Goal: Task Accomplishment & Management: Manage account settings

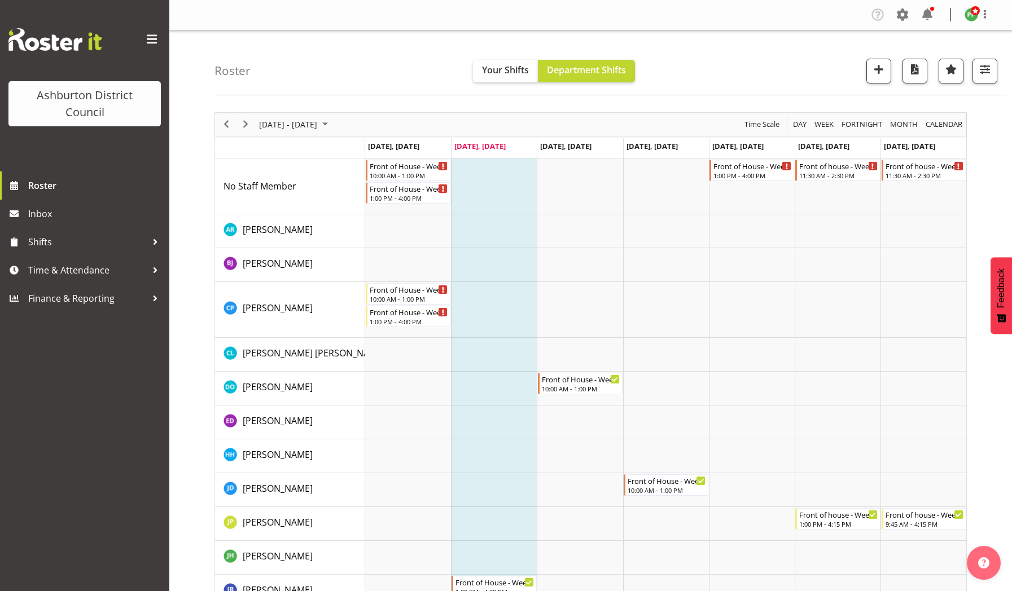
scroll to position [120, 0]
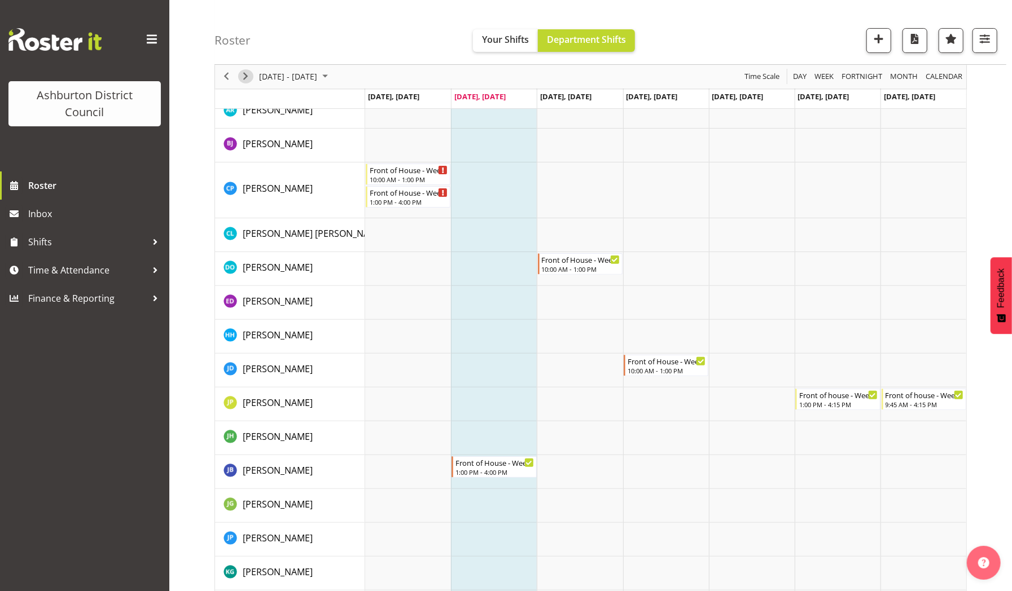
click at [247, 74] on span "Next" at bounding box center [246, 77] width 14 height 14
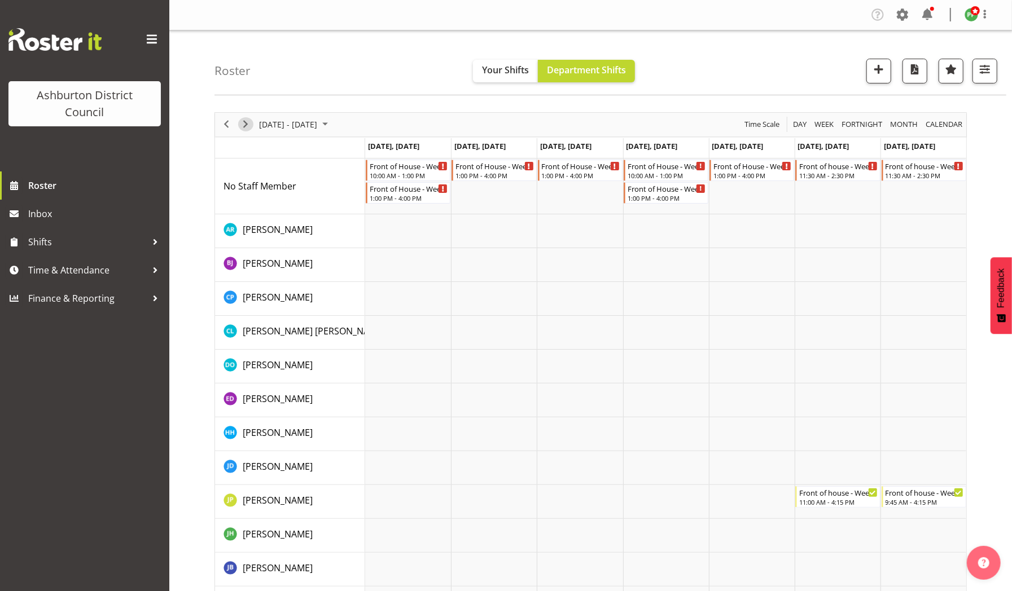
click at [248, 121] on span "Next" at bounding box center [246, 124] width 14 height 14
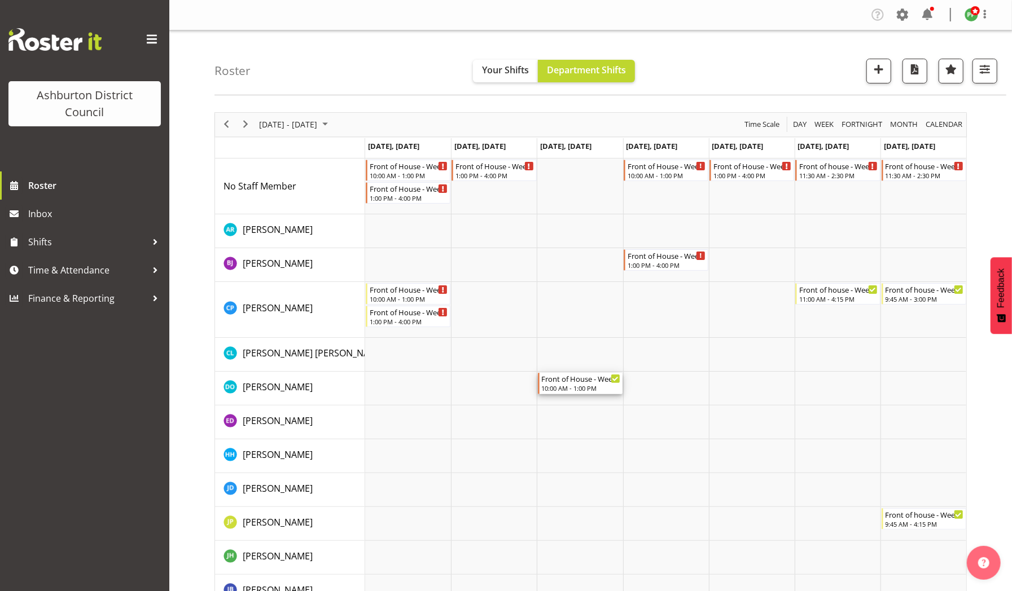
click at [573, 386] on div "10:00 AM - 1:00 PM" at bounding box center [581, 388] width 78 height 9
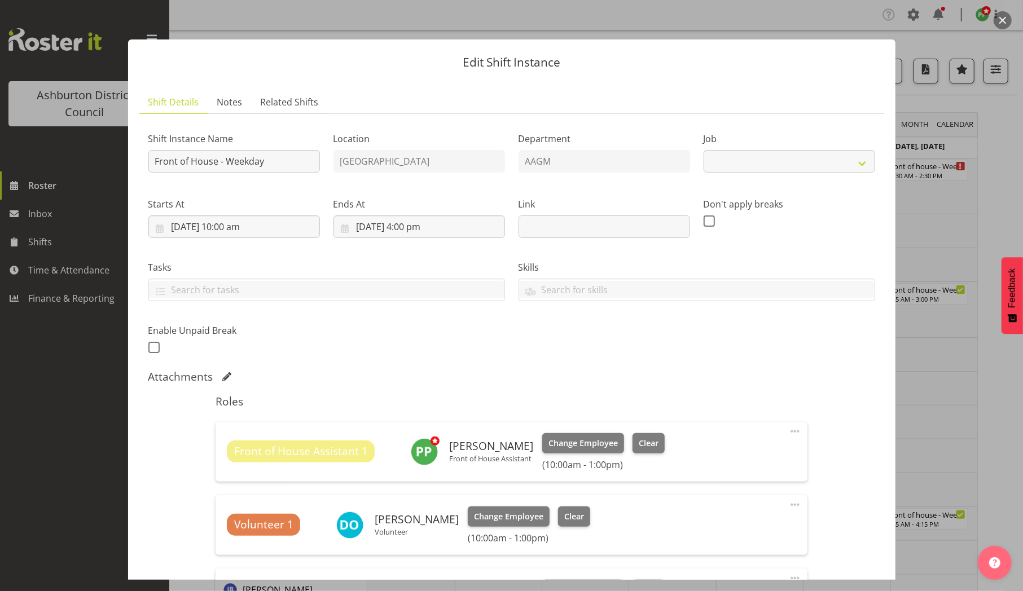
select select "10103"
click at [578, 511] on span "Clear" at bounding box center [574, 517] width 20 height 12
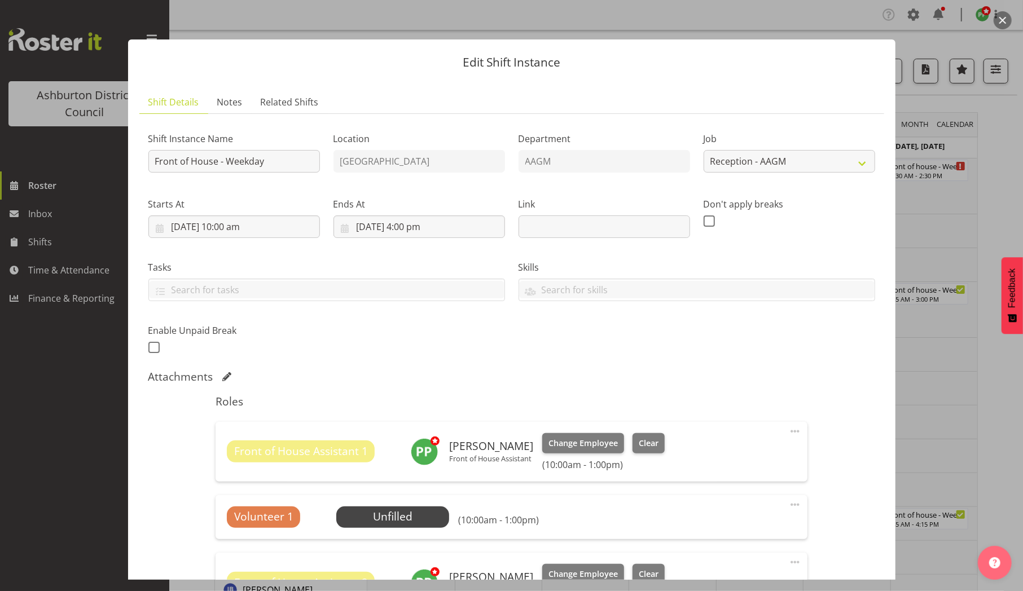
scroll to position [257, 0]
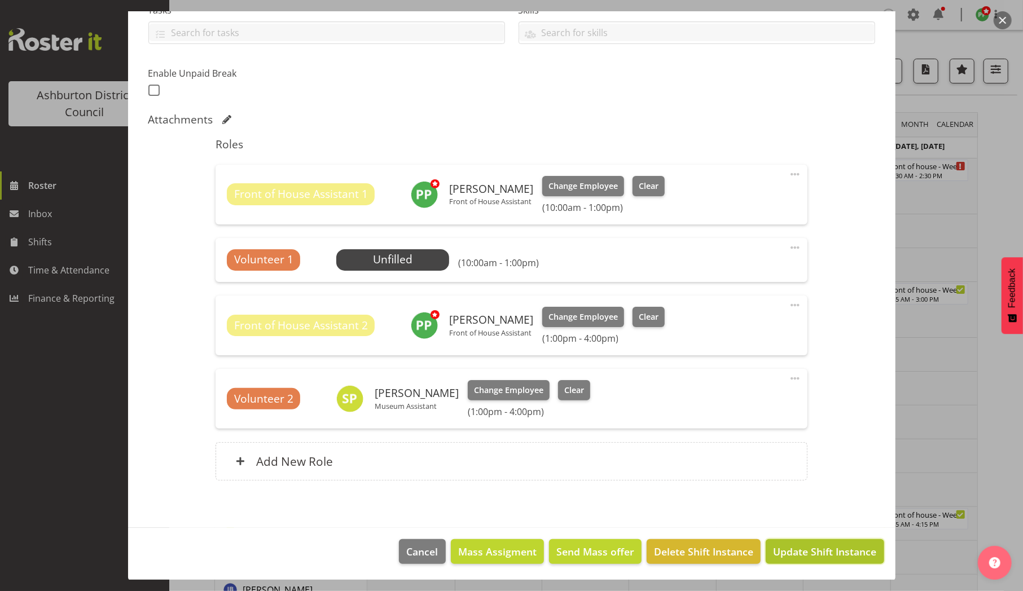
click at [793, 550] on span "Update Shift Instance" at bounding box center [824, 552] width 103 height 15
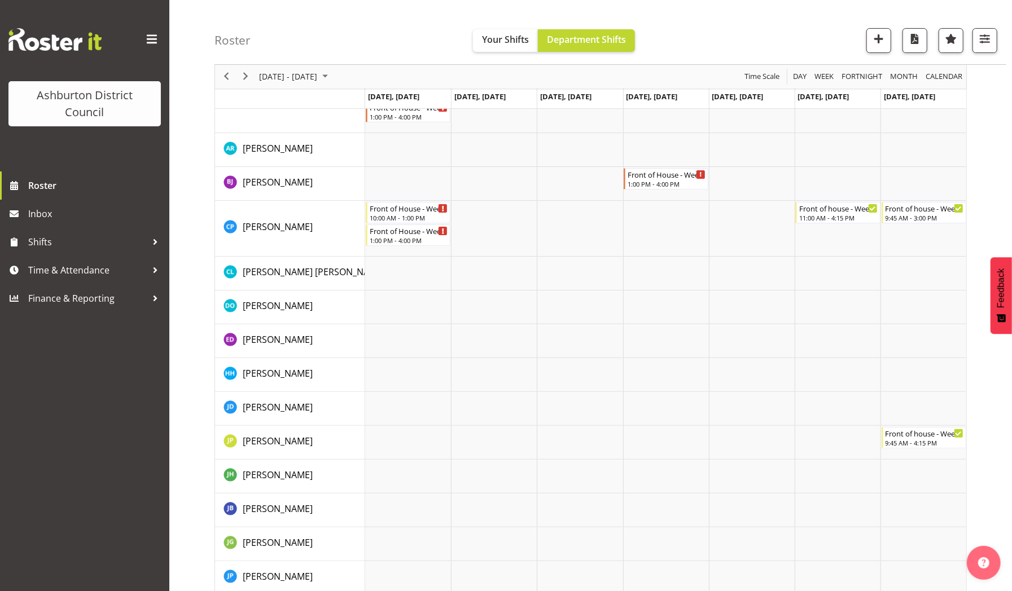
scroll to position [103, 0]
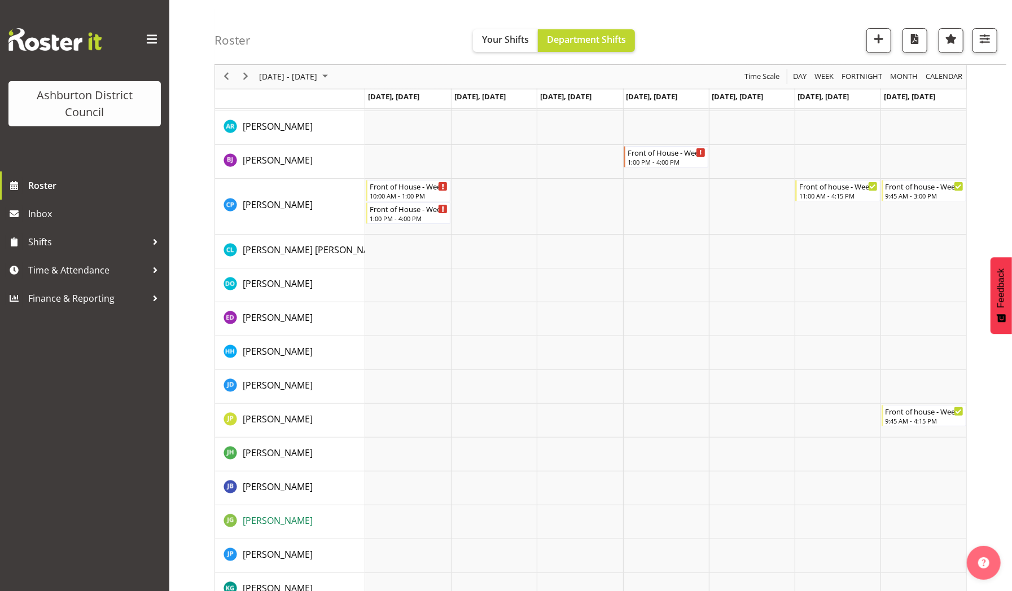
click at [251, 525] on span "Jenny Gill" at bounding box center [278, 521] width 70 height 12
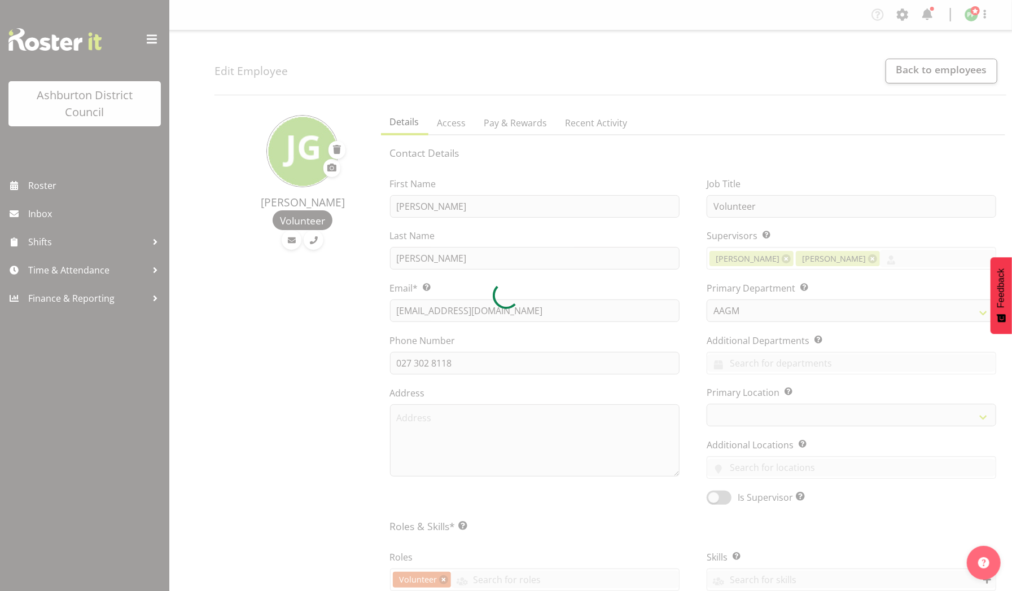
select select
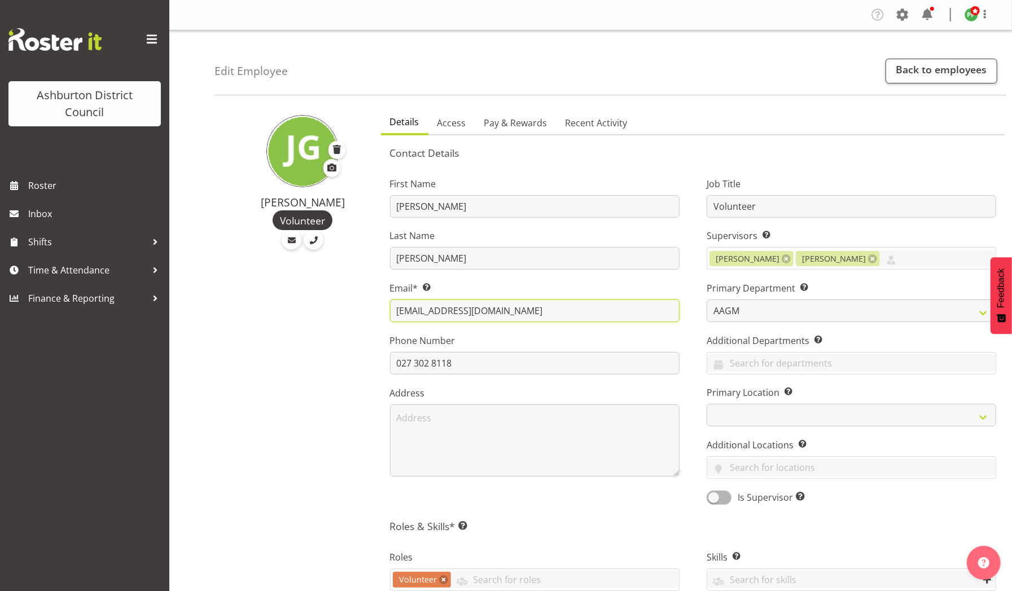
click at [561, 307] on input "[EMAIL_ADDRESS][DOMAIN_NAME]" at bounding box center [535, 311] width 290 height 23
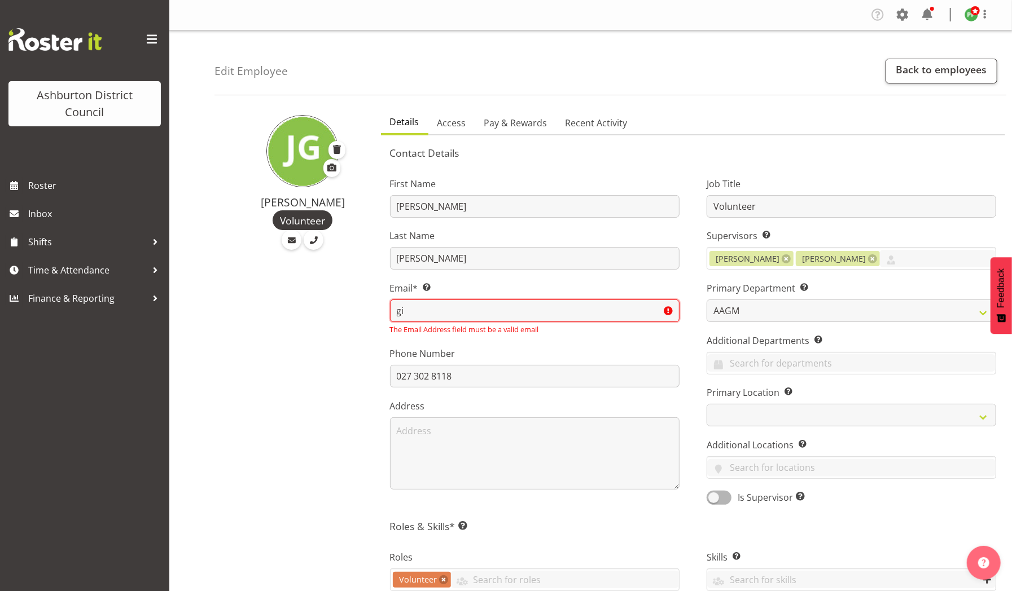
type input "g"
paste input "jennyg@psusi.org.nz –"
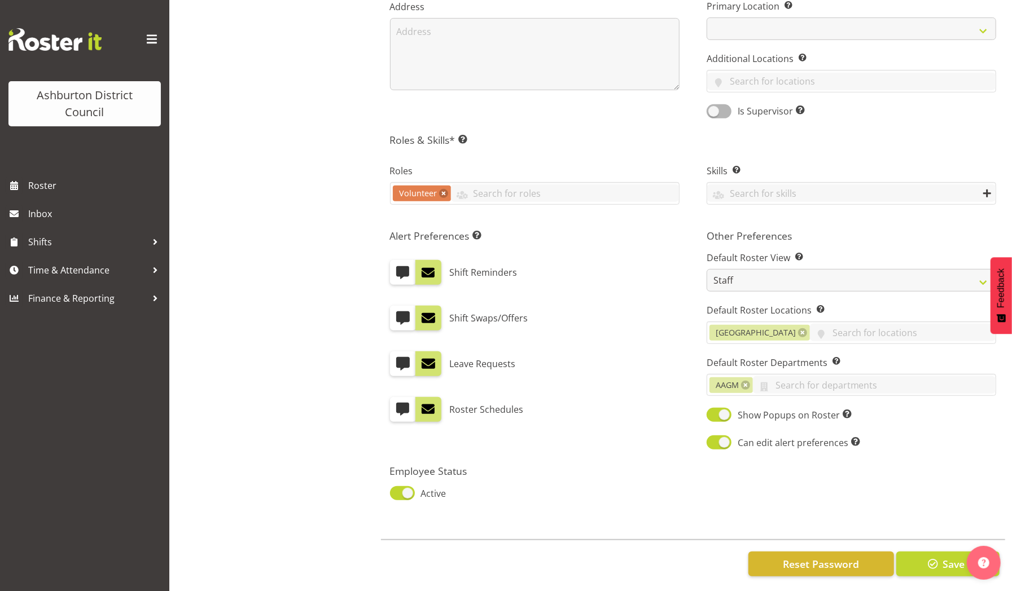
scroll to position [398, 0]
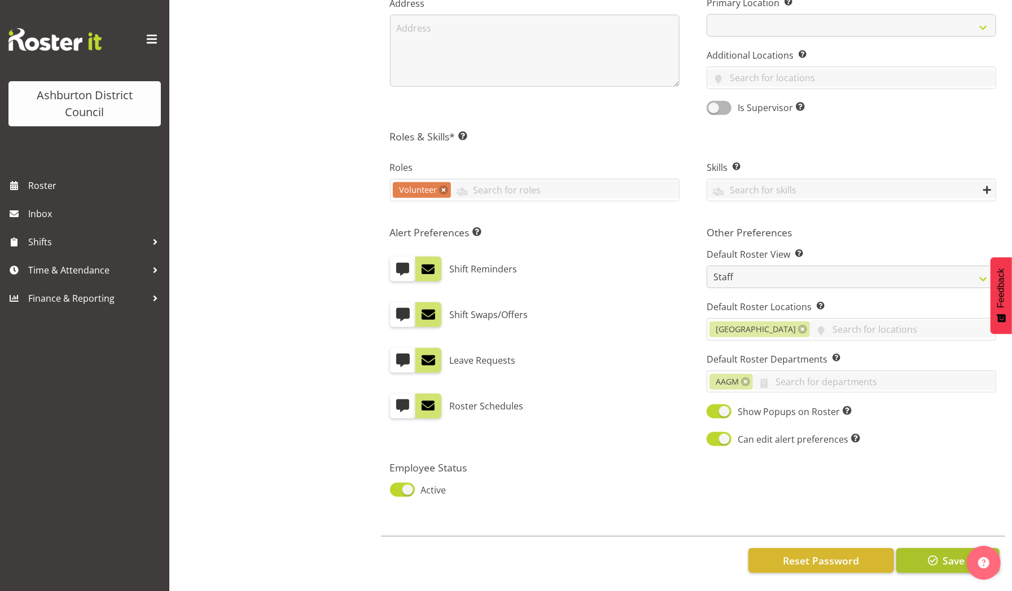
type input "jennyg@psusi.org.nz"
click at [923, 552] on button "Save" at bounding box center [947, 561] width 103 height 25
